Goal: Use online tool/utility: Use online tool/utility

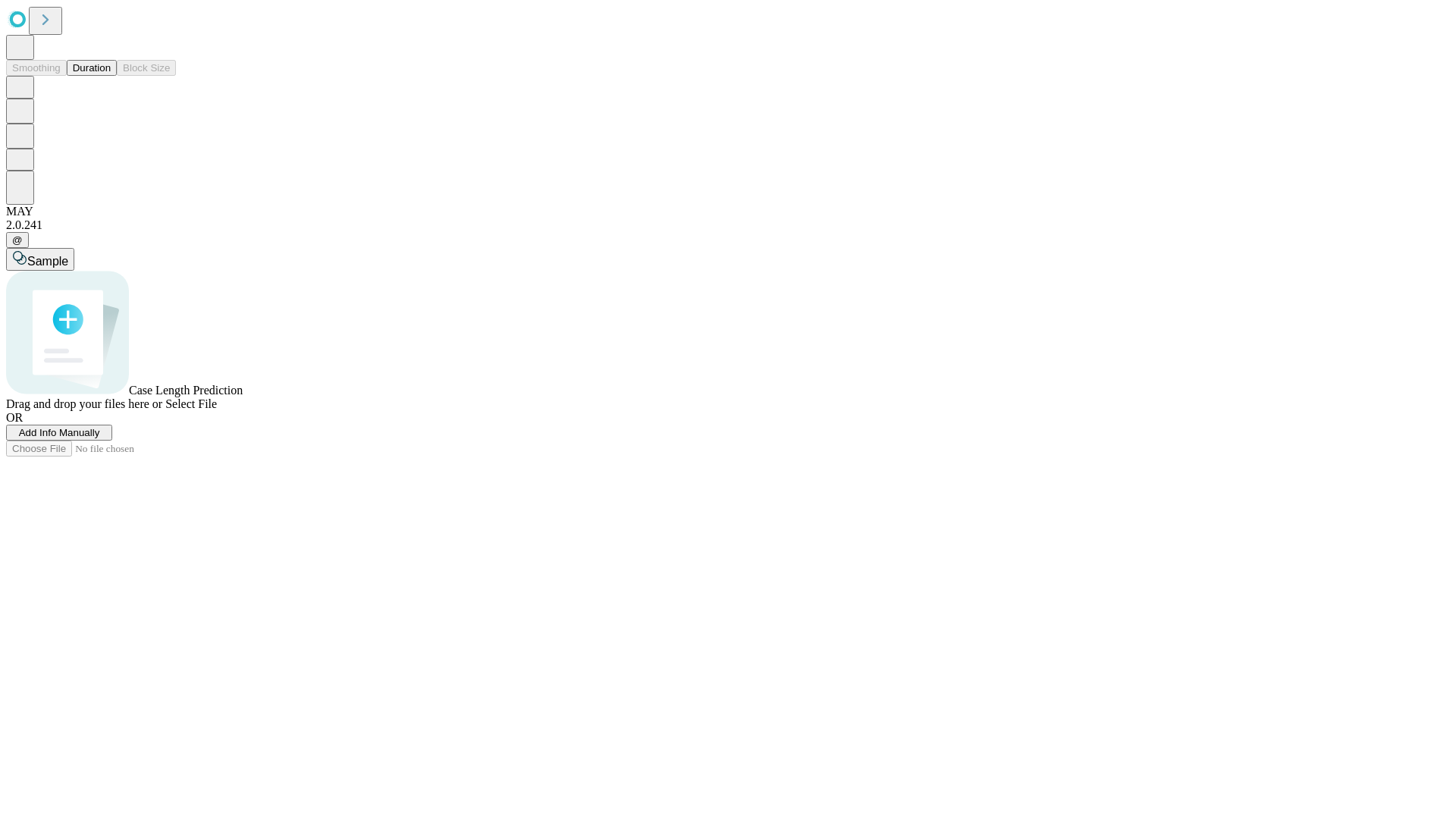
click at [217, 410] on span "Select File" at bounding box center [191, 404] width 52 height 13
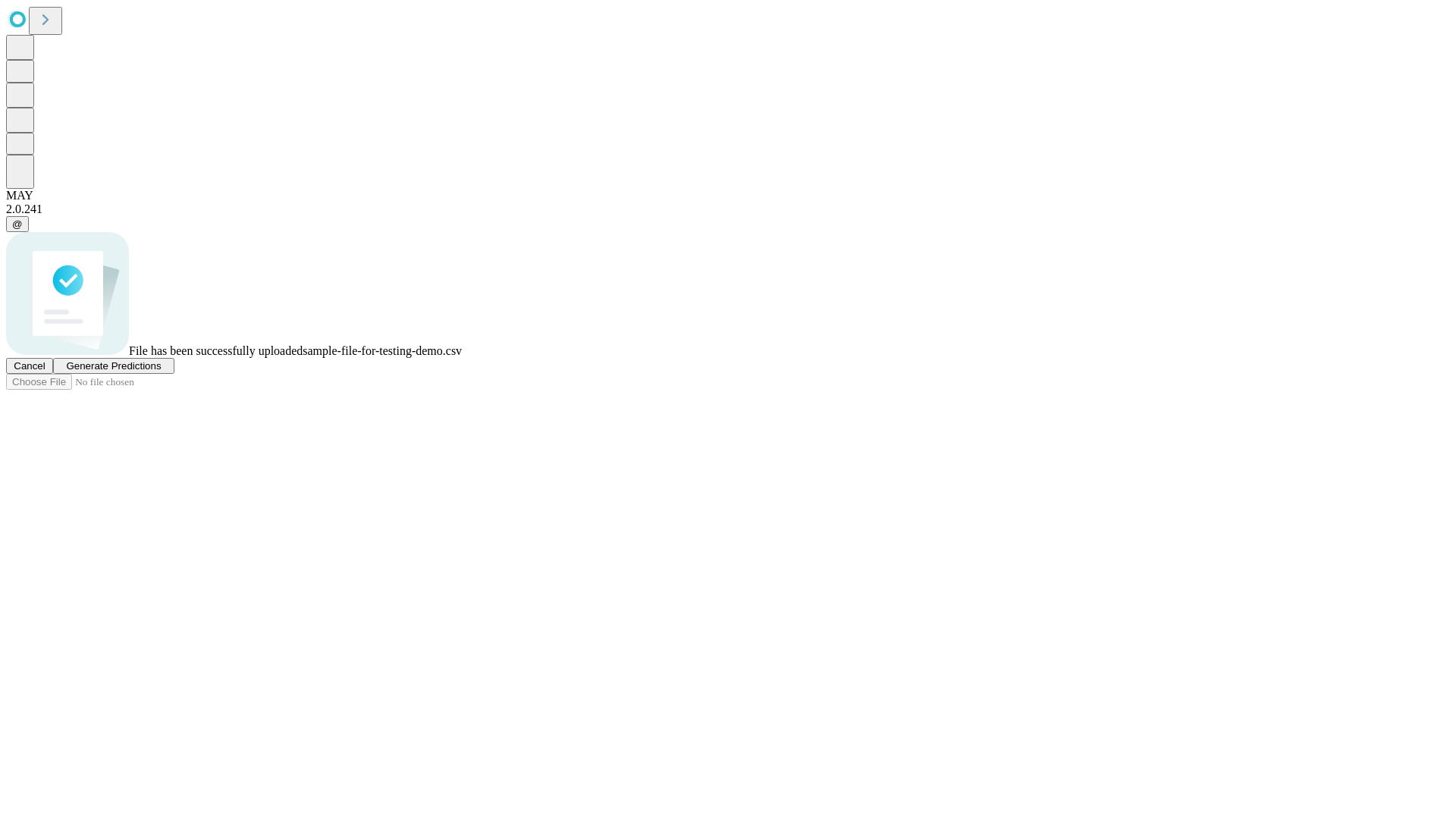
click at [160, 372] on span "Generate Predictions" at bounding box center [113, 365] width 95 height 11
